Goal: Task Accomplishment & Management: Manage account settings

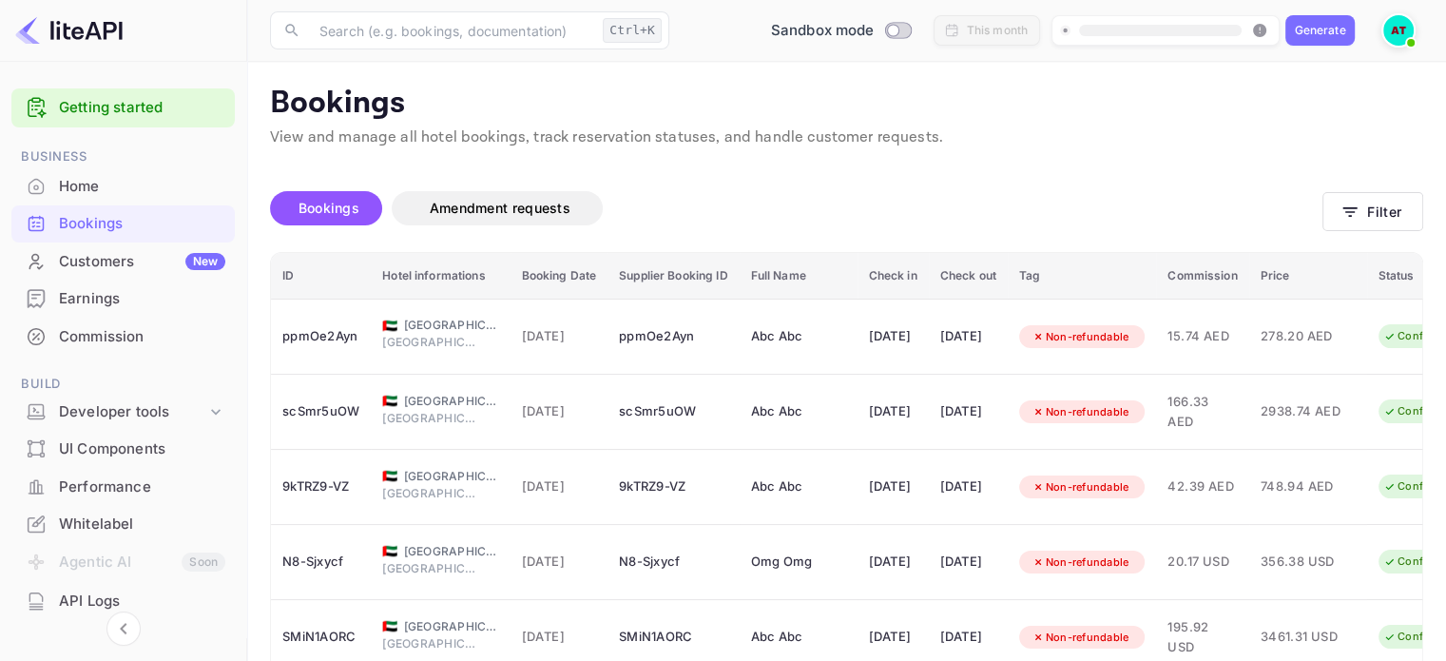
click at [115, 176] on div "Home" at bounding box center [142, 187] width 166 height 22
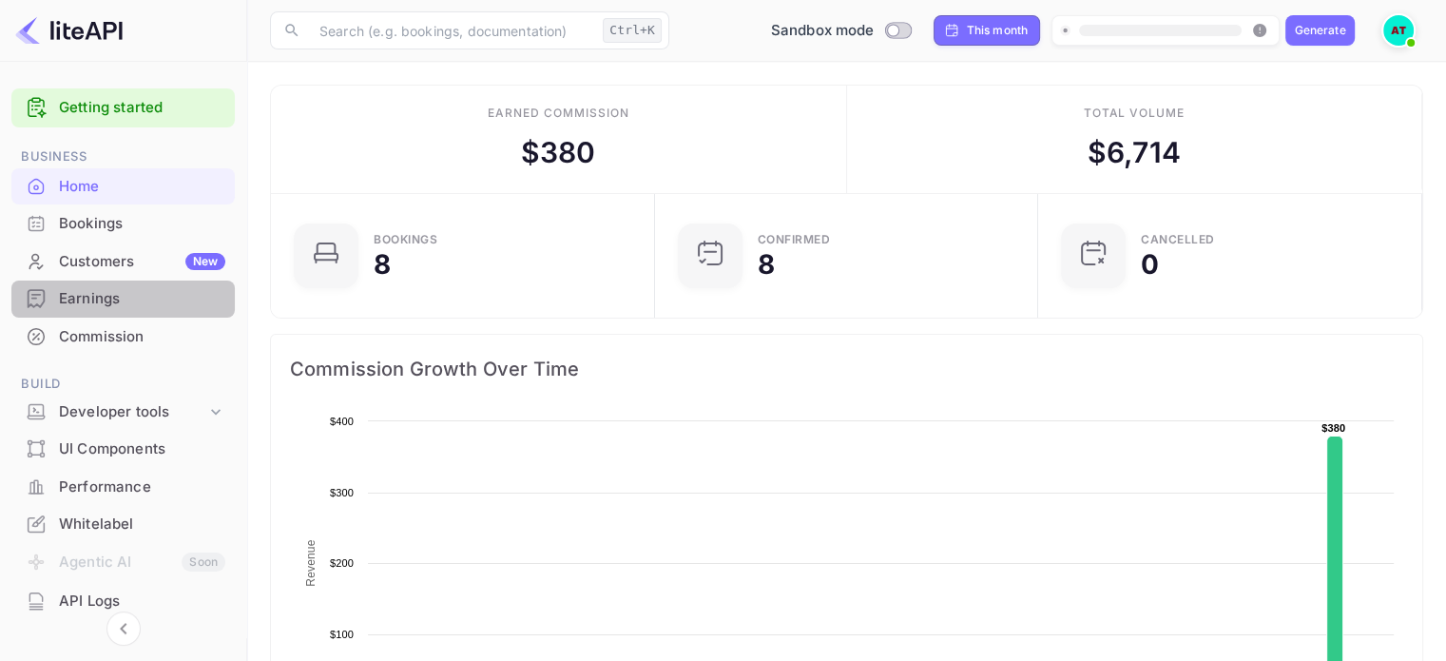
click at [128, 298] on div "Earnings" at bounding box center [142, 299] width 166 height 22
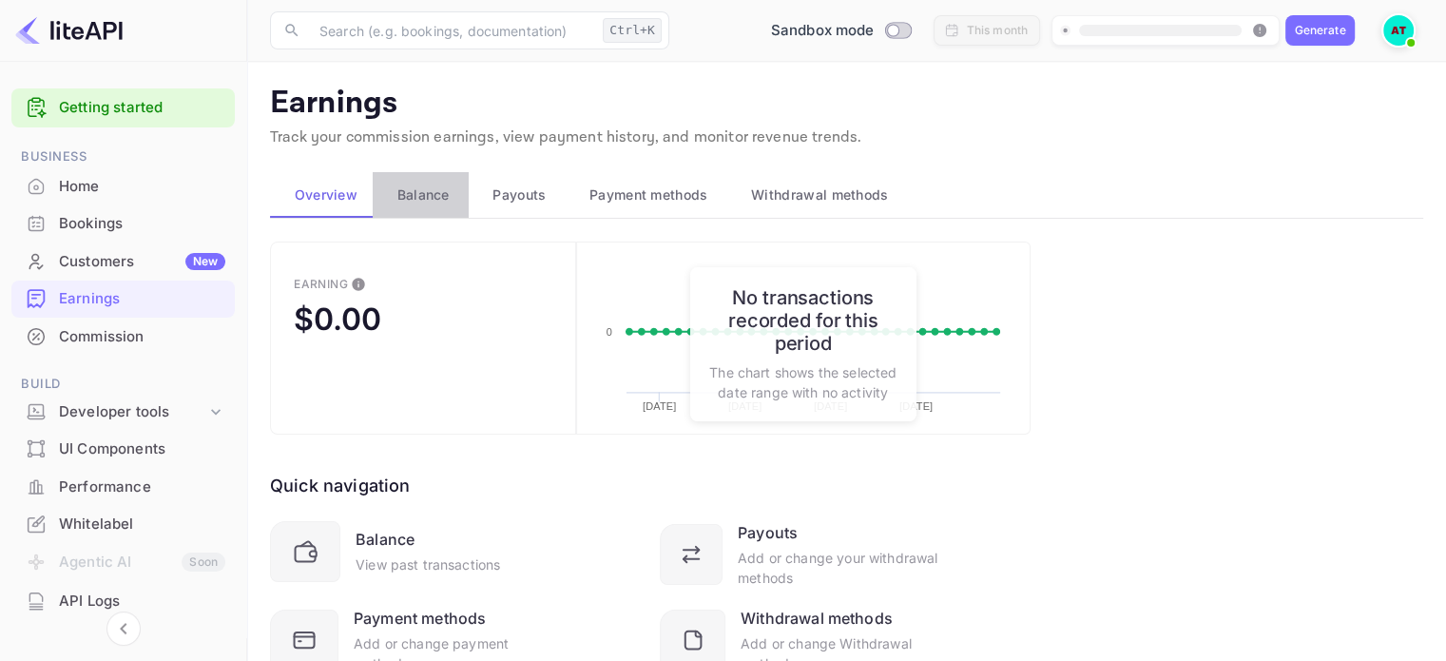
click at [418, 201] on span "Balance" at bounding box center [423, 194] width 52 height 23
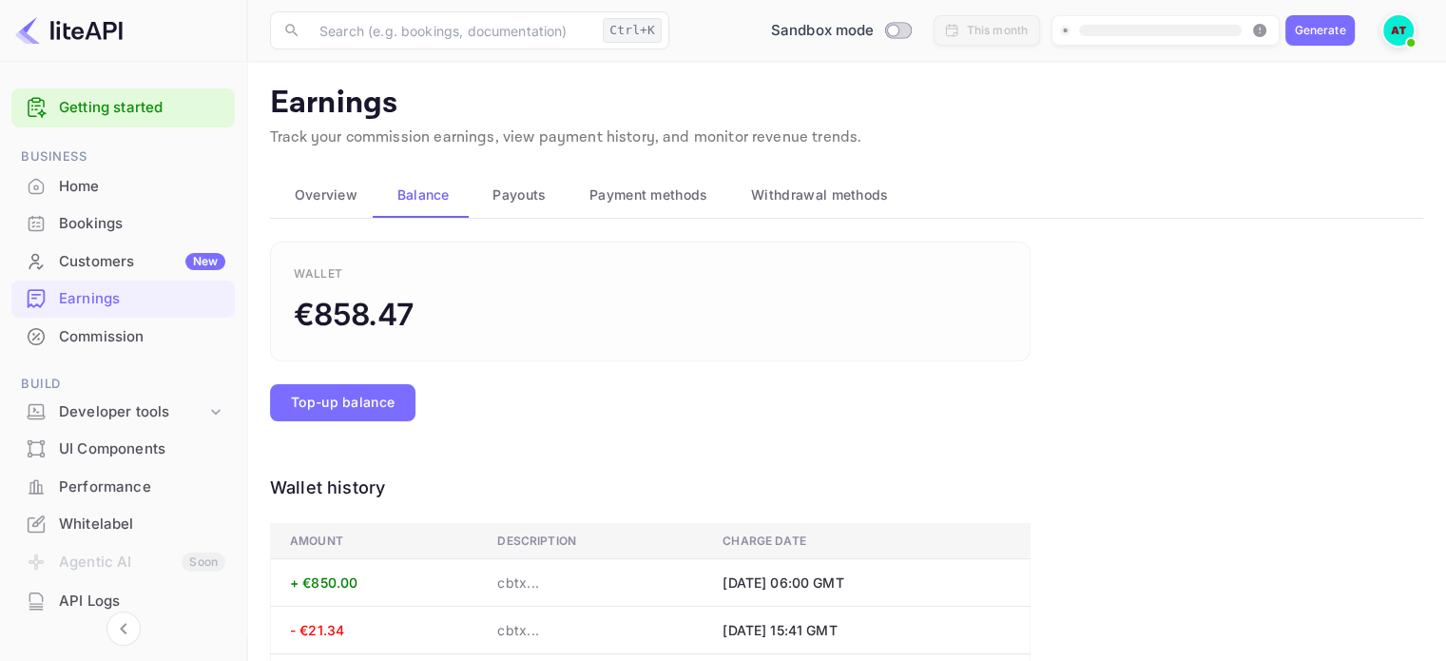
click at [95, 178] on div "Home" at bounding box center [142, 187] width 166 height 22
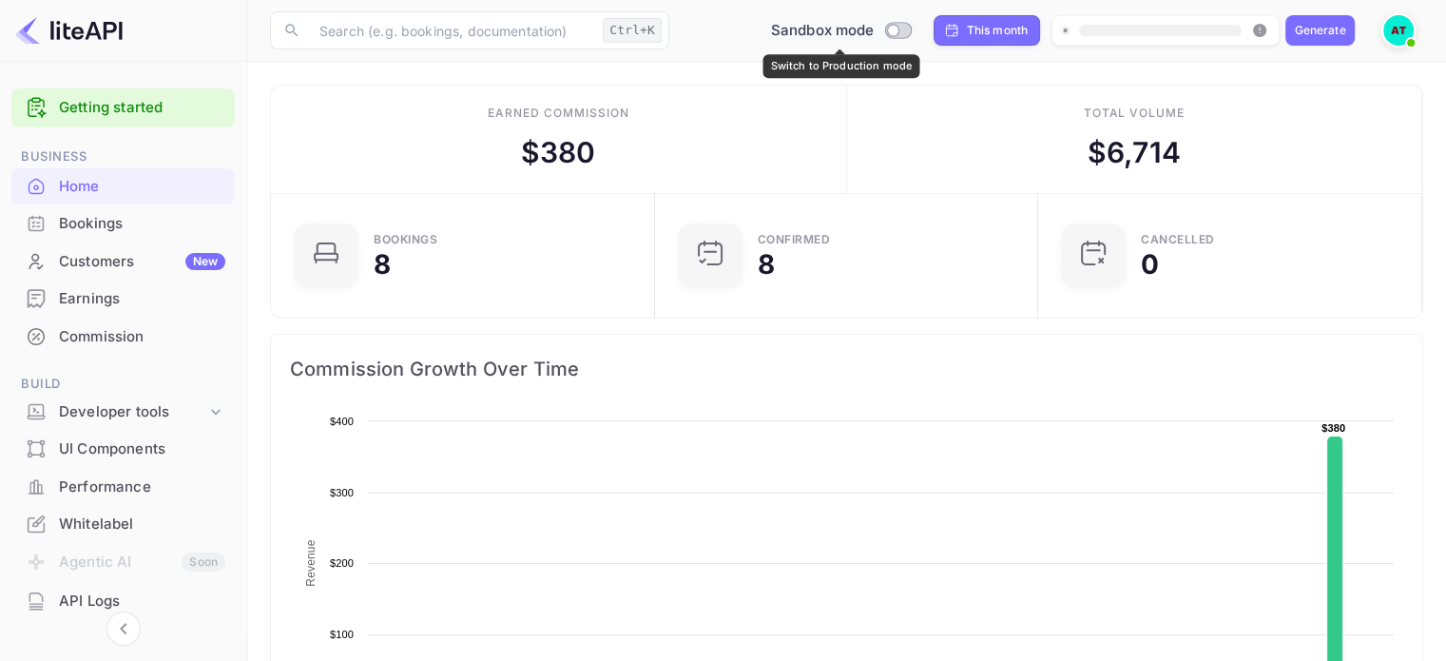
click at [899, 30] on input "Switch to Production mode" at bounding box center [893, 30] width 38 height 12
checkbox input "true"
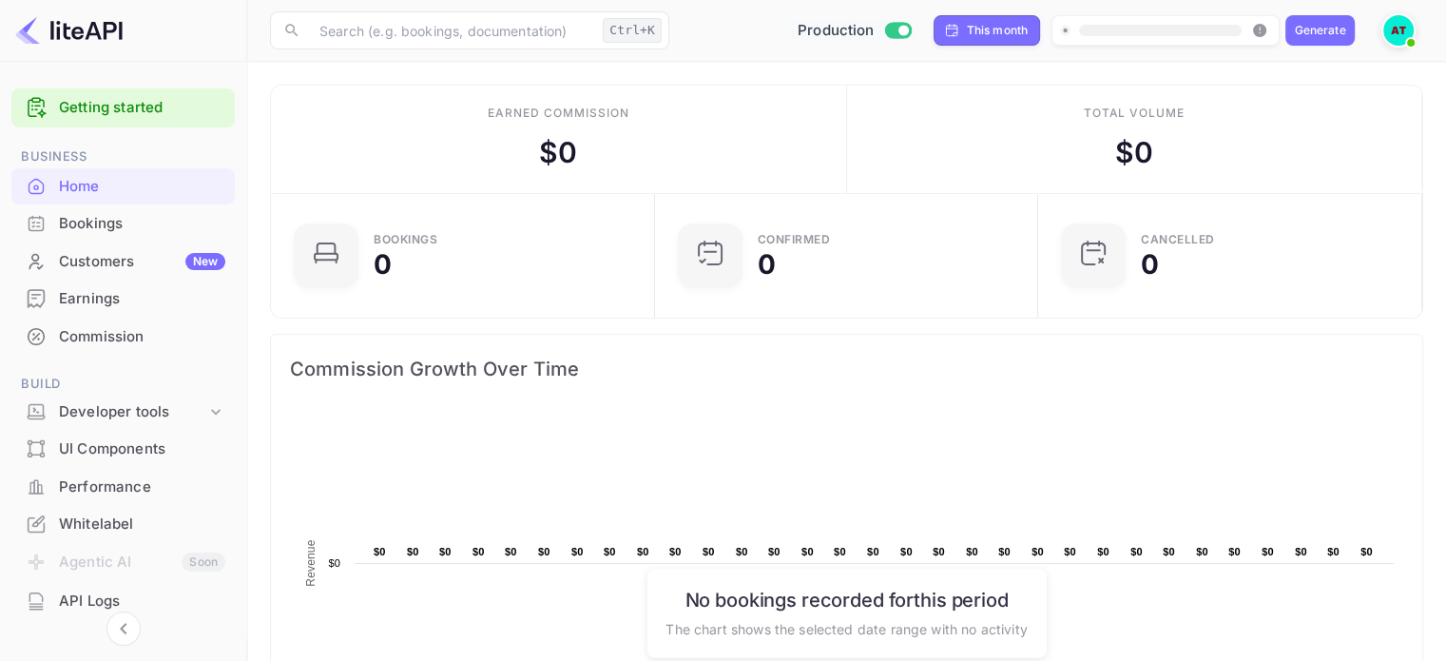
click at [1389, 26] on img at bounding box center [1398, 30] width 30 height 30
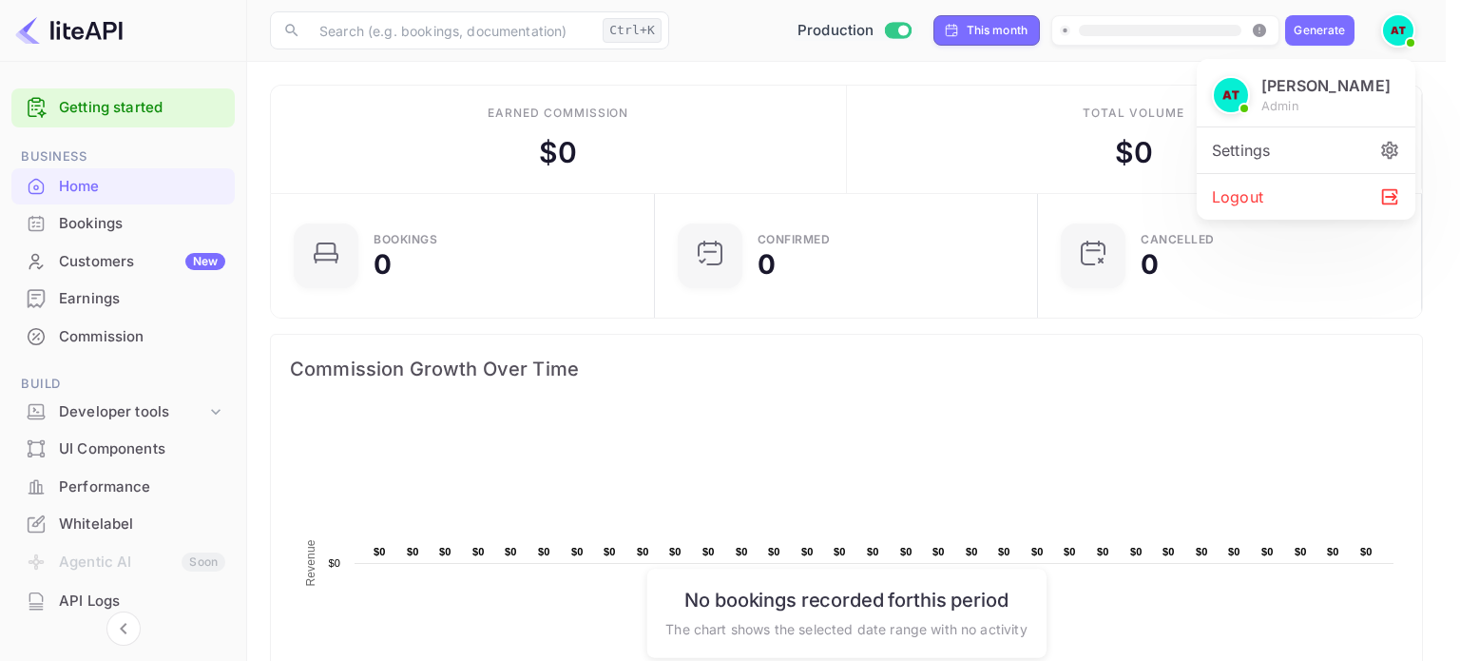
click at [1394, 151] on icon at bounding box center [1389, 150] width 17 height 17
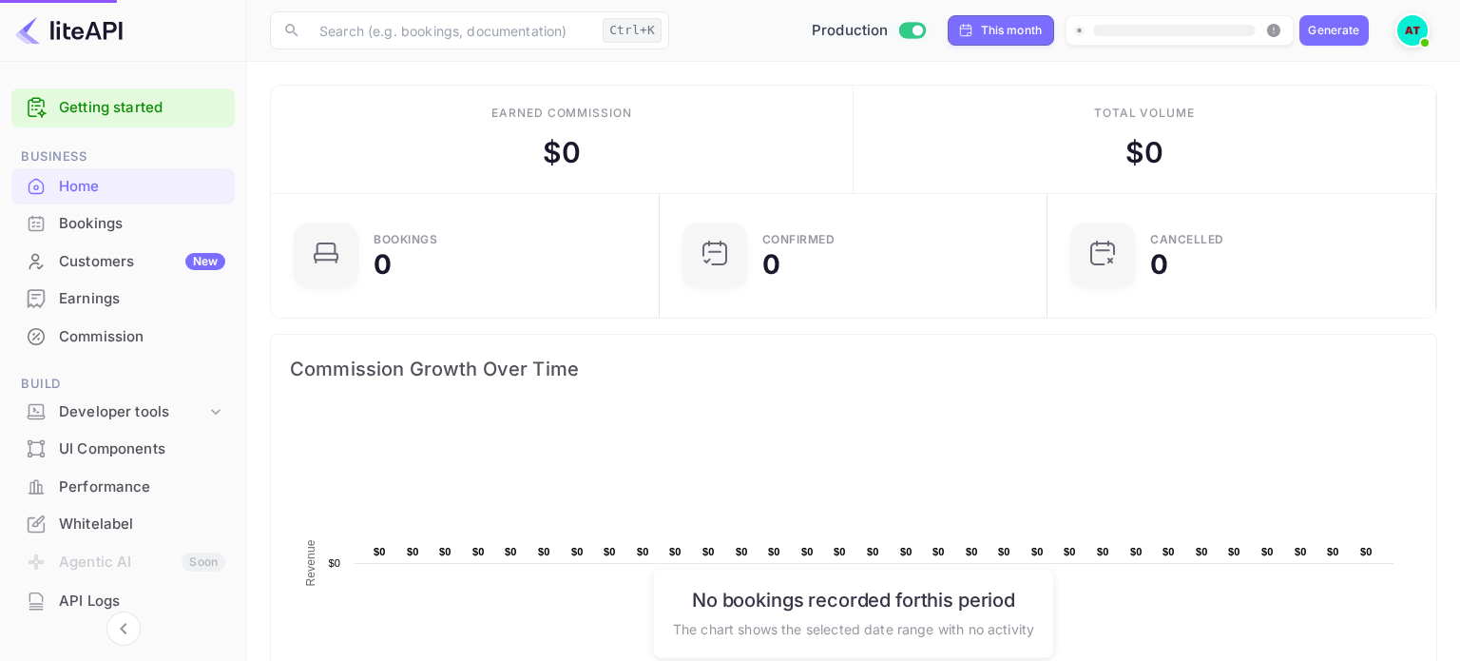
scroll to position [15, 15]
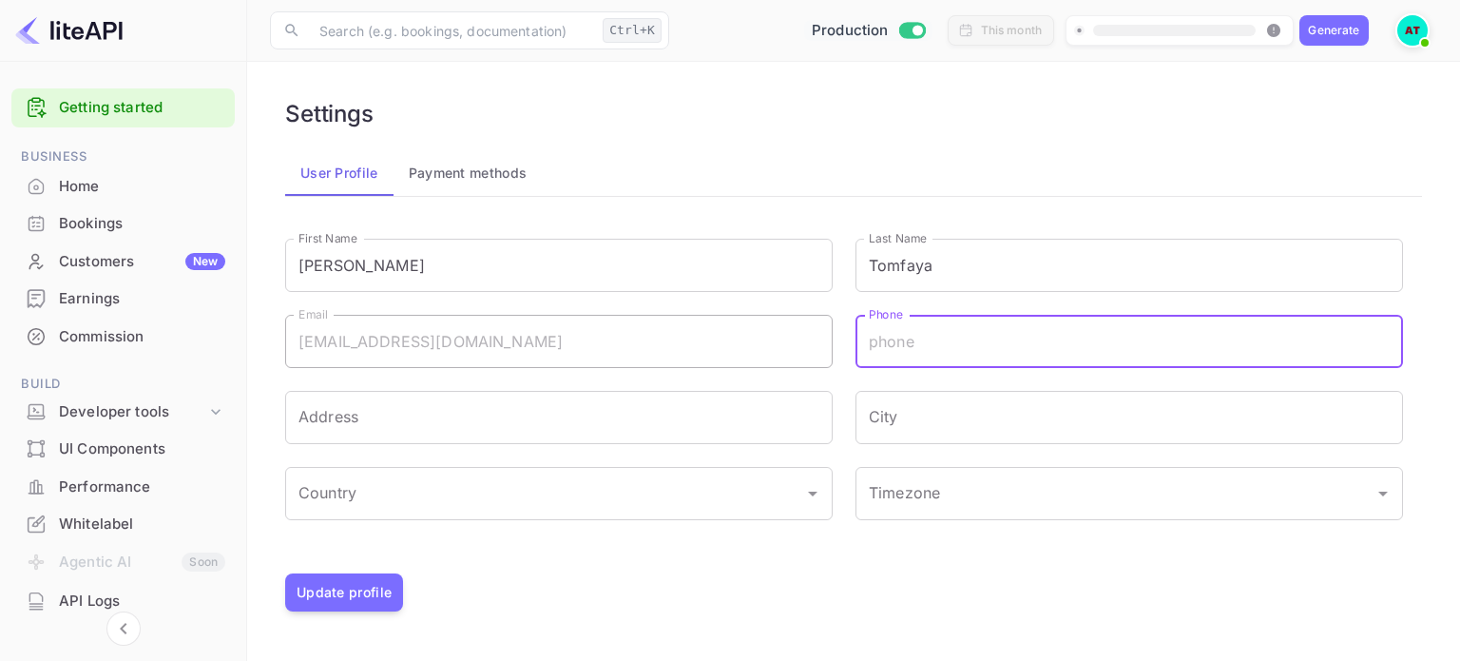
click at [912, 350] on input "Phone" at bounding box center [1130, 341] width 548 height 53
click at [506, 176] on button "Payment methods" at bounding box center [468, 173] width 149 height 46
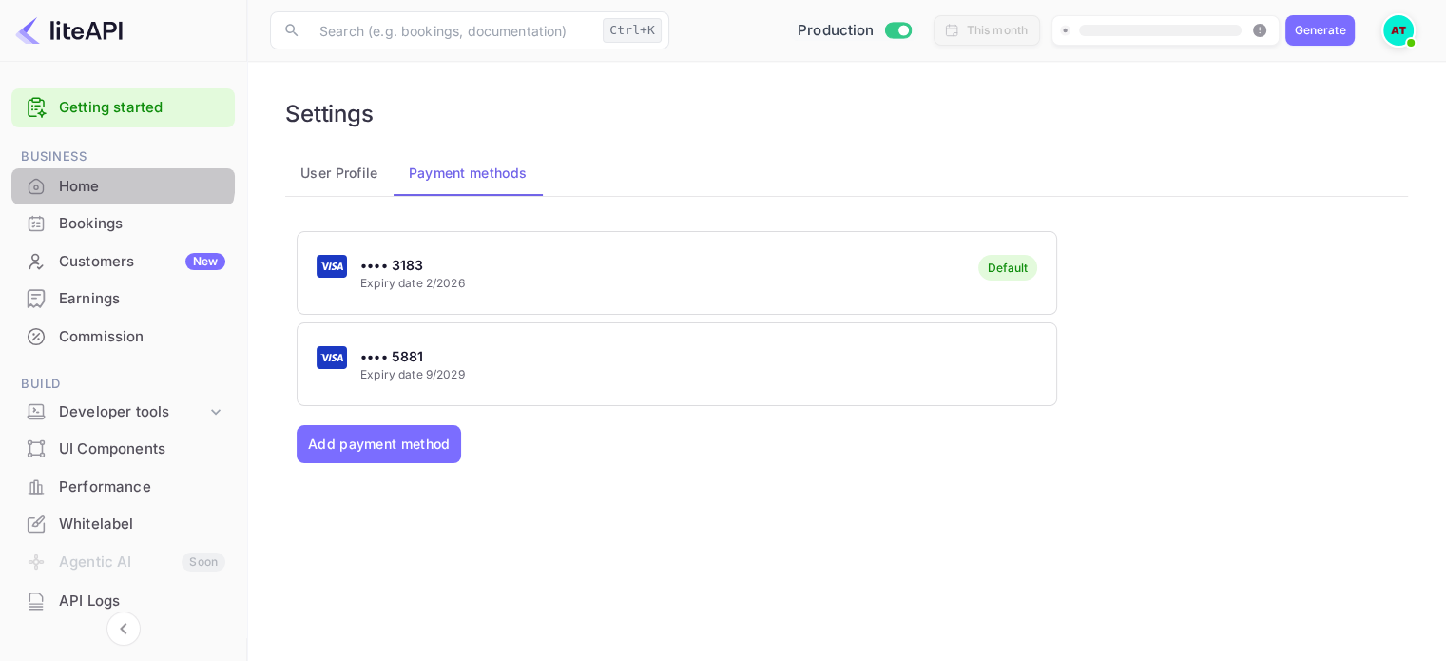
click at [112, 177] on div "Home" at bounding box center [142, 187] width 166 height 22
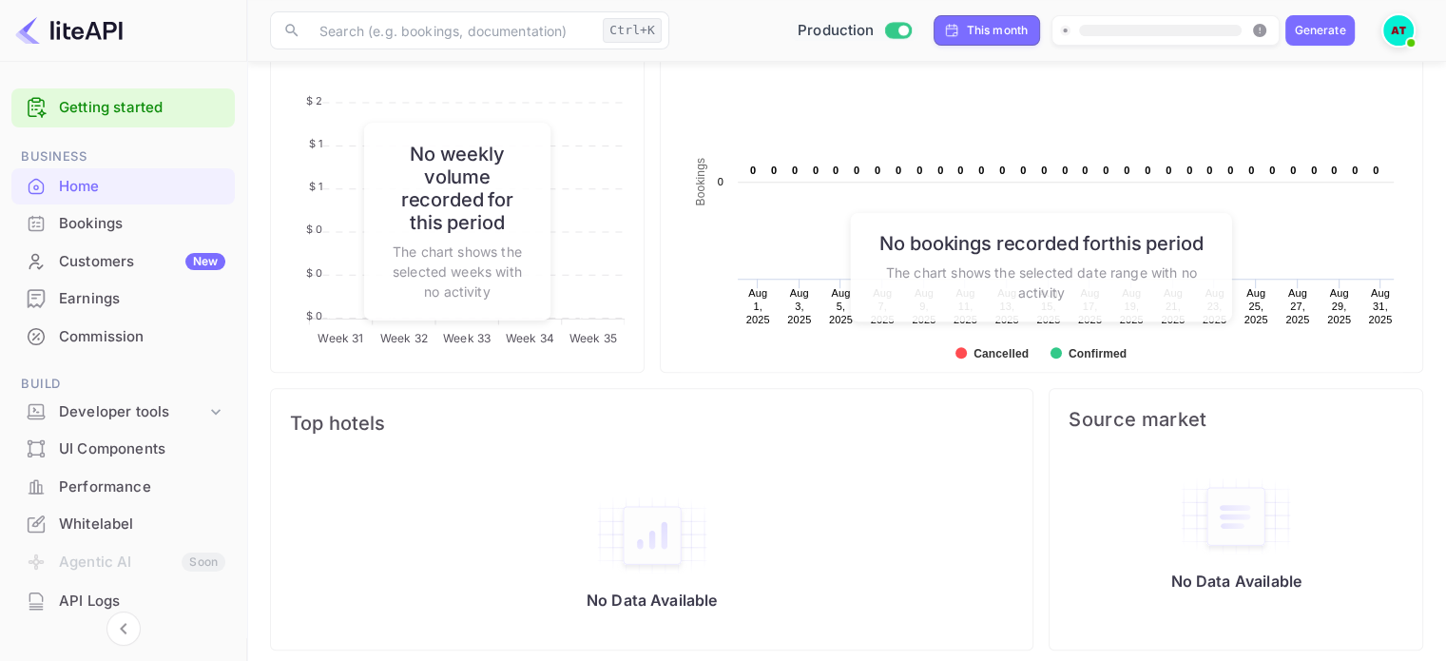
scroll to position [791, 0]
